Goal: Information Seeking & Learning: Learn about a topic

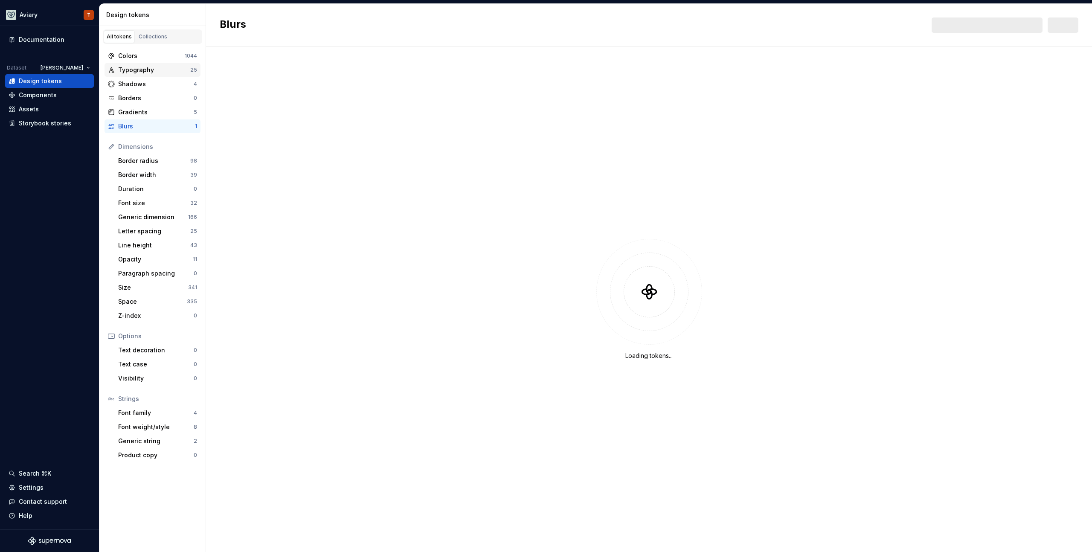
click at [142, 68] on div "Typography" at bounding box center [154, 70] width 72 height 9
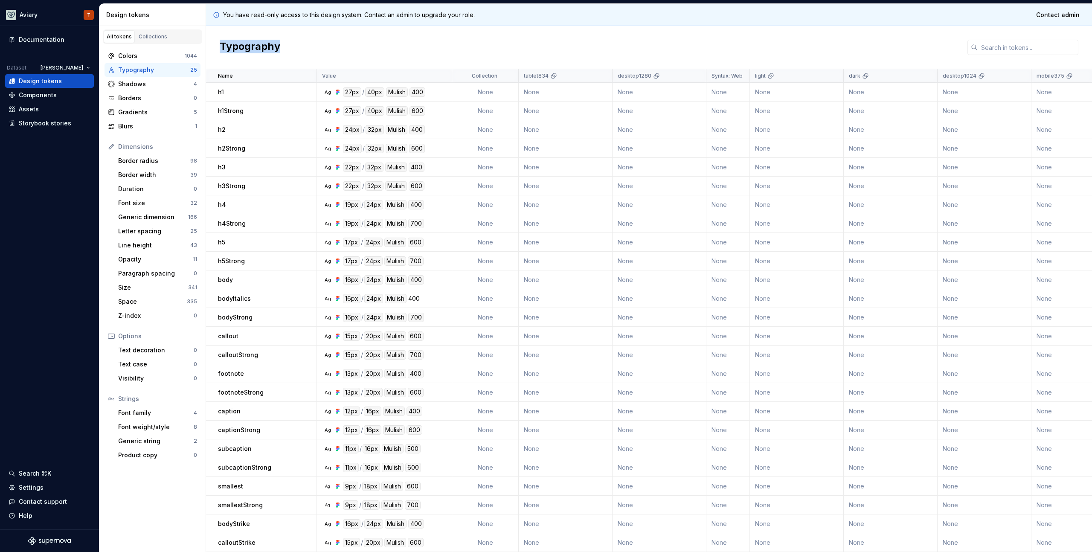
drag, startPoint x: 217, startPoint y: 49, endPoint x: 324, endPoint y: 55, distance: 106.4
click at [324, 55] on div "Typography" at bounding box center [649, 47] width 886 height 43
click at [232, 278] on p "body" at bounding box center [225, 279] width 15 height 9
click at [50, 94] on div "Components" at bounding box center [38, 95] width 38 height 9
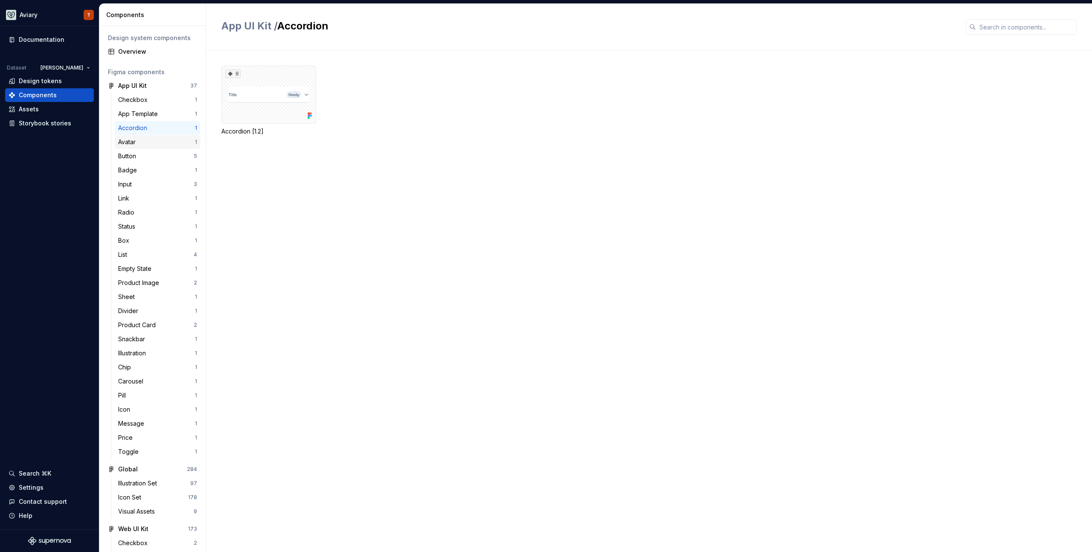
click at [127, 145] on div "Avatar" at bounding box center [128, 142] width 21 height 9
click at [145, 131] on div "Accordion" at bounding box center [134, 128] width 32 height 9
click at [143, 191] on div "Link 1" at bounding box center [158, 198] width 86 height 14
click at [136, 369] on div "Chip" at bounding box center [156, 367] width 77 height 9
click at [136, 383] on div "Carousel" at bounding box center [132, 381] width 29 height 9
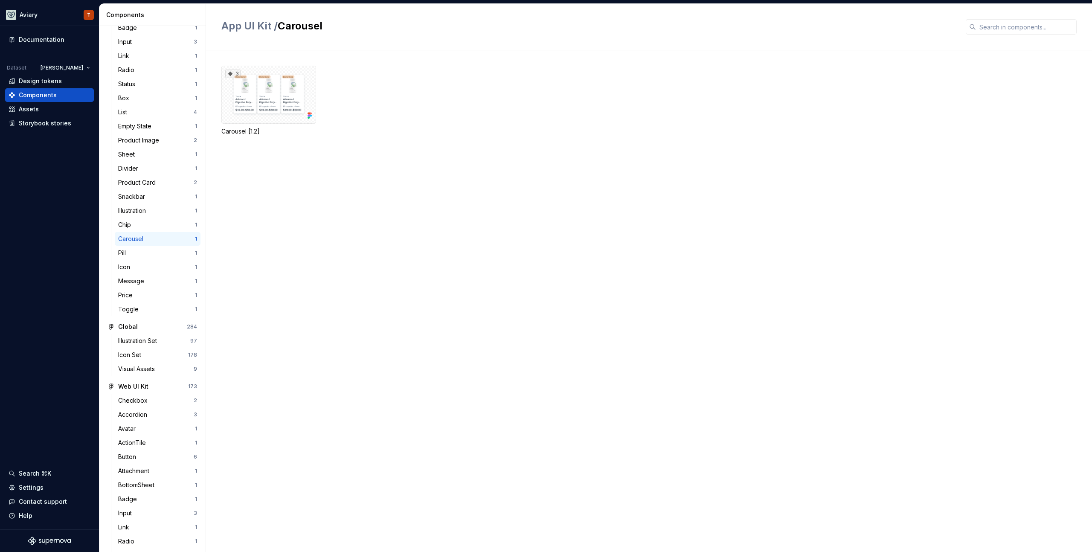
scroll to position [186, 0]
click at [133, 338] on div "Web UI Kit" at bounding box center [133, 342] width 30 height 9
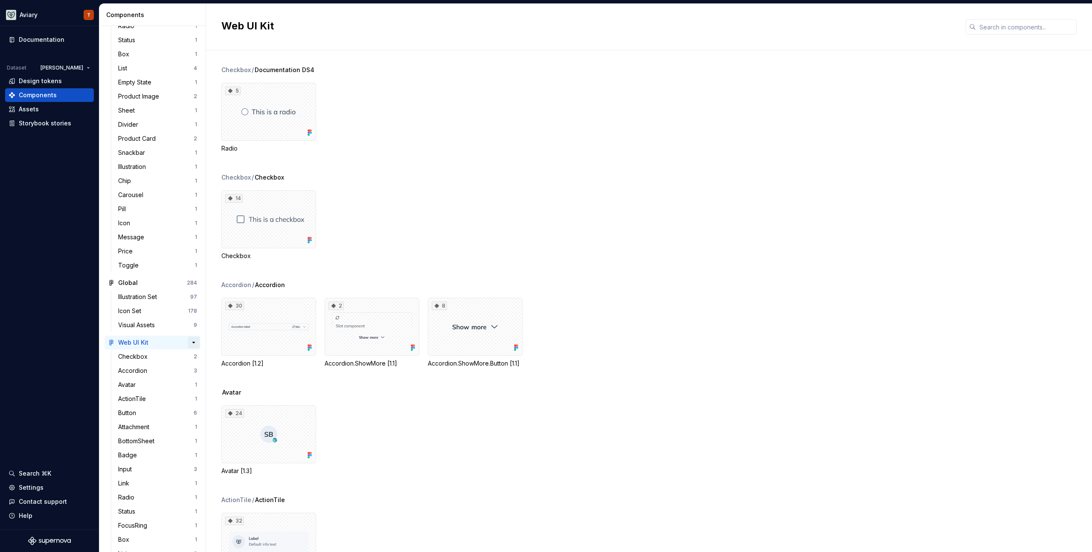
click at [190, 344] on button "button" at bounding box center [194, 342] width 12 height 12
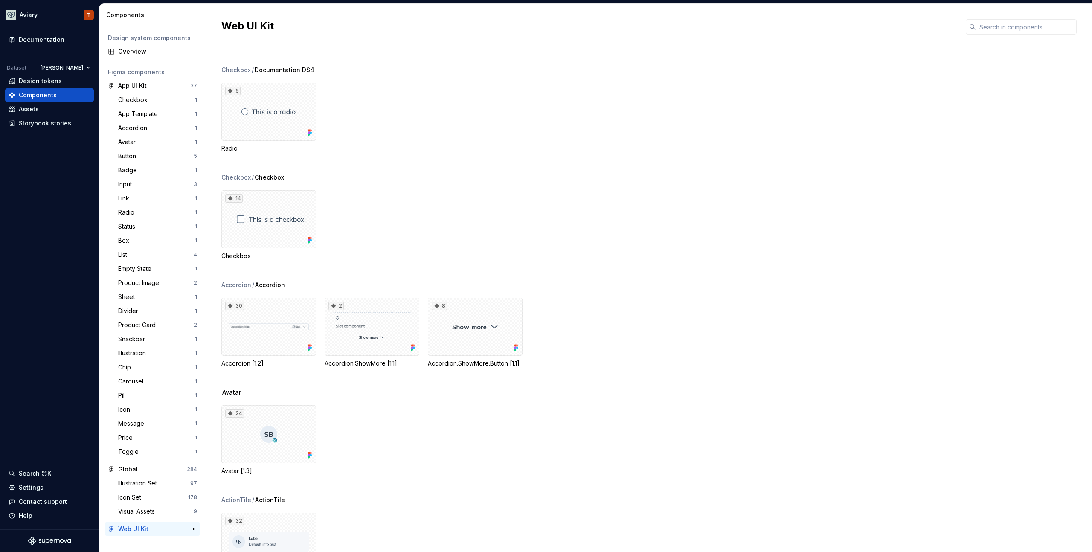
click at [194, 530] on button "button" at bounding box center [194, 529] width 12 height 12
click at [160, 13] on div "Components" at bounding box center [154, 15] width 96 height 9
click at [100, 15] on div "Components" at bounding box center [152, 15] width 107 height 22
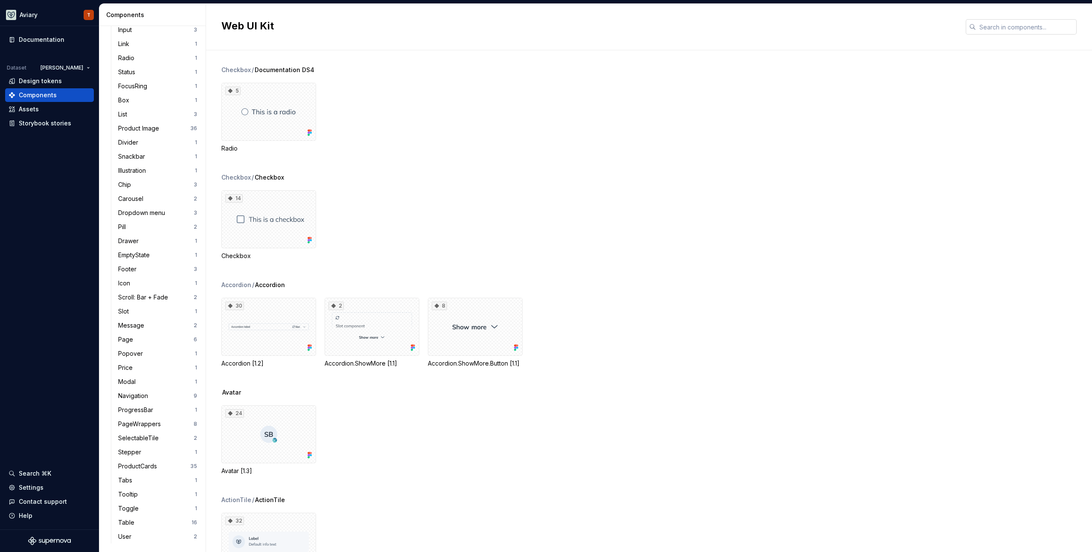
click at [983, 25] on input "text" at bounding box center [1026, 26] width 101 height 15
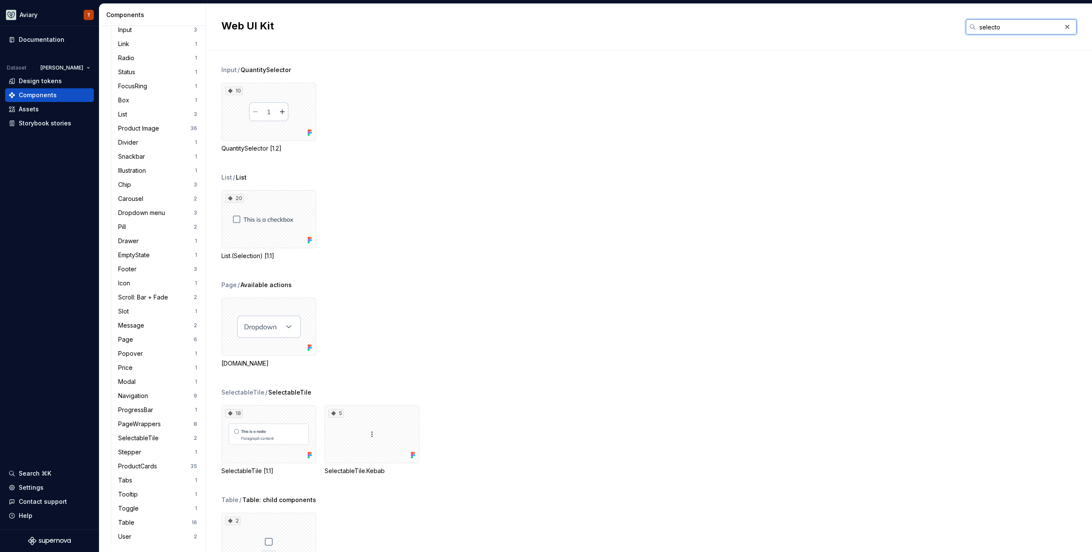
type input "selector"
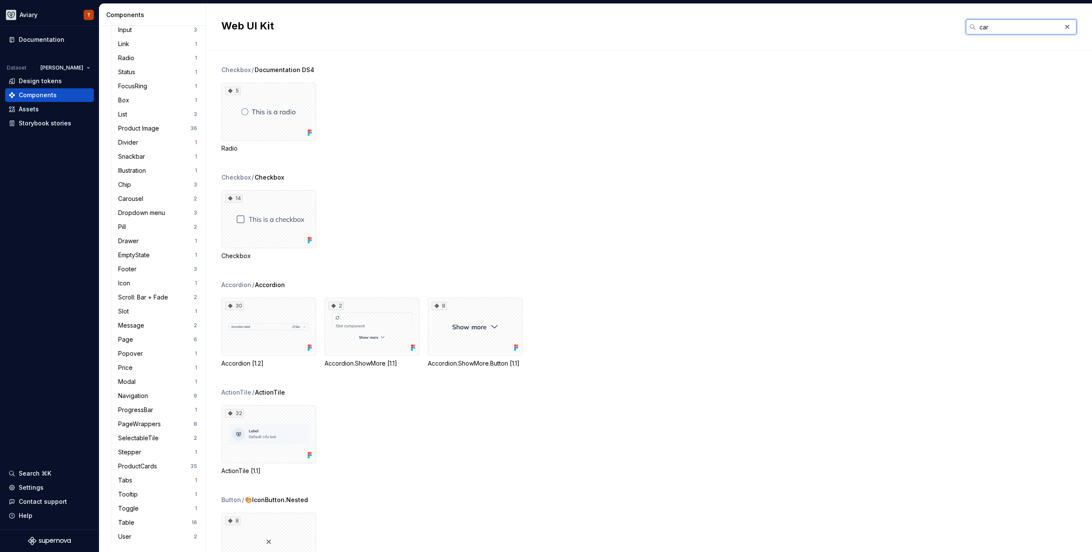
type input "card"
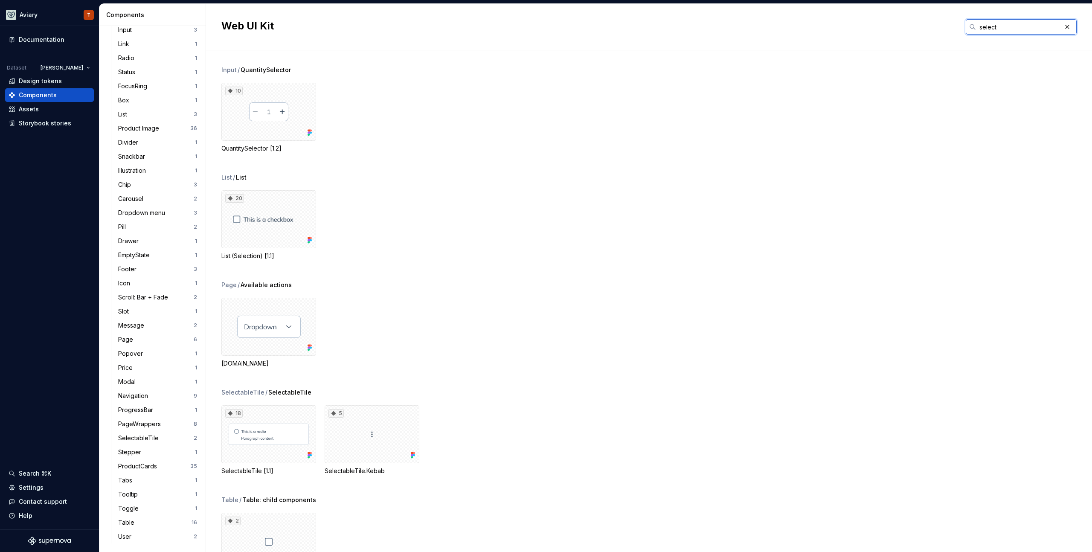
scroll to position [143, 0]
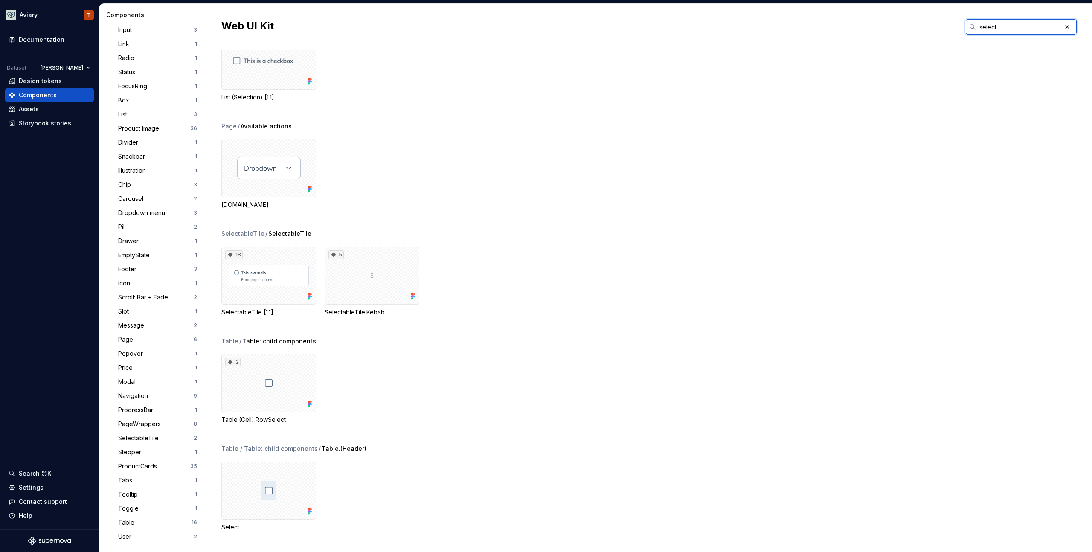
type input "select"
